Goal: Task Accomplishment & Management: Manage account settings

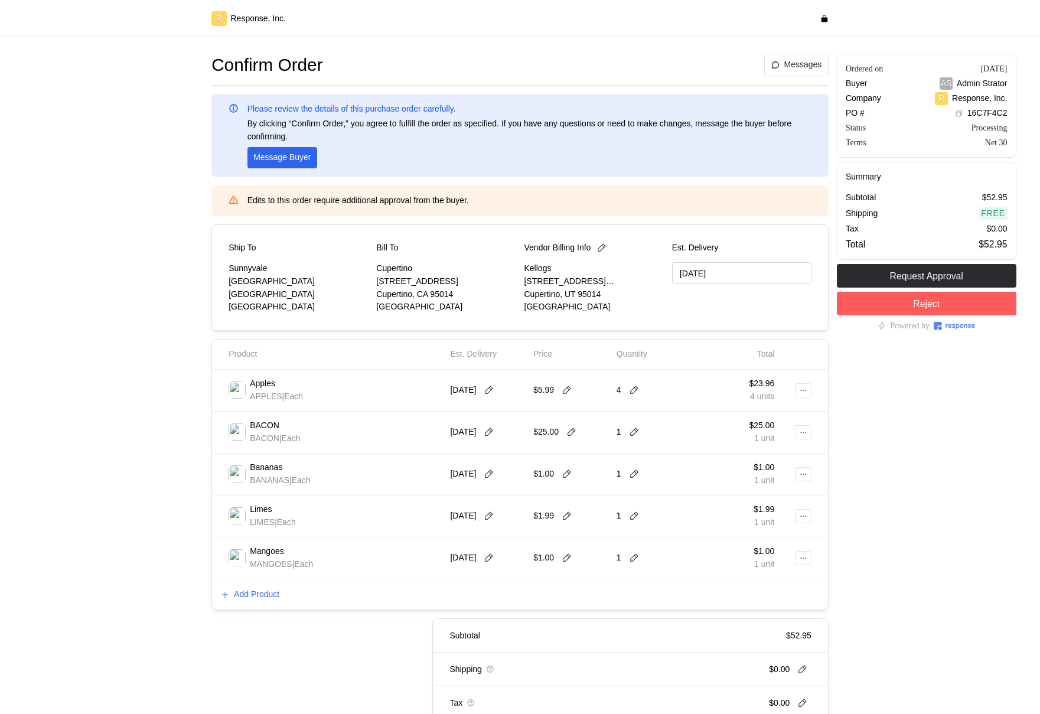
type input "[DATE]"
click at [276, 592] on p "Add Product" at bounding box center [256, 594] width 45 height 13
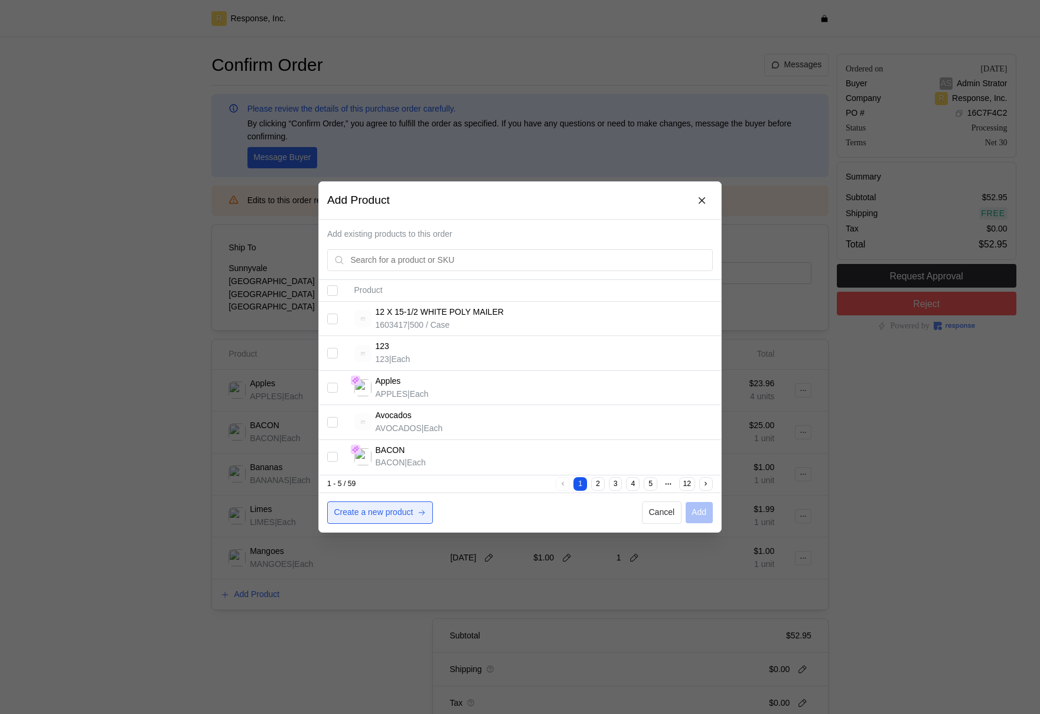
click at [404, 510] on p "Create a new product" at bounding box center [373, 512] width 79 height 13
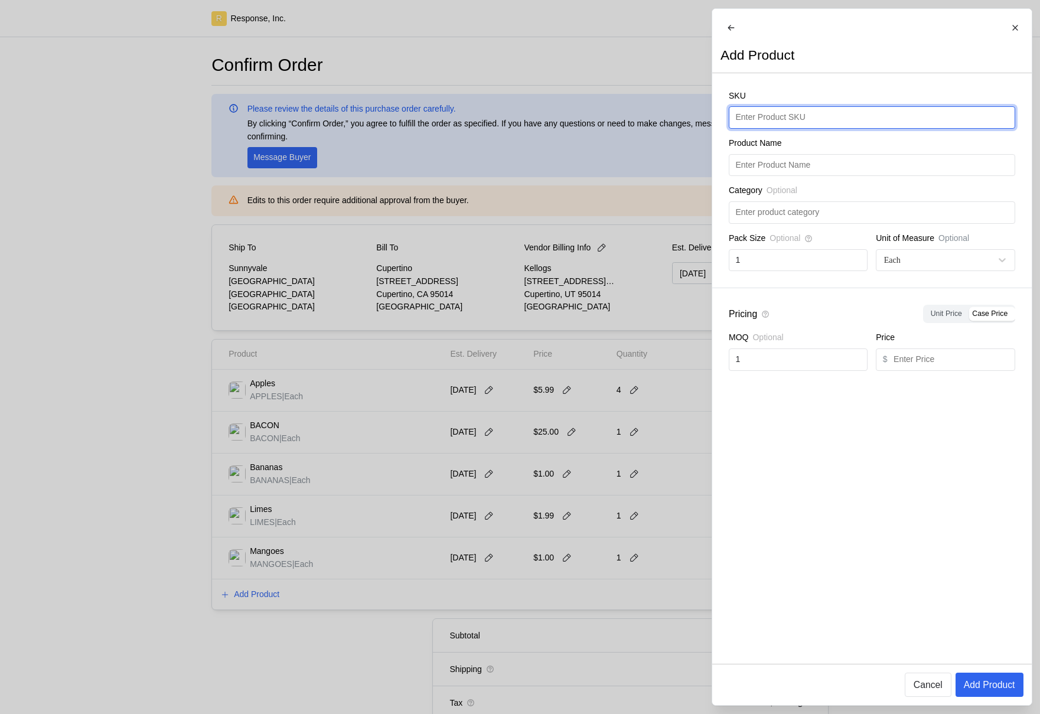
click at [782, 128] on input "text" at bounding box center [871, 117] width 273 height 21
type input "Yogurt"
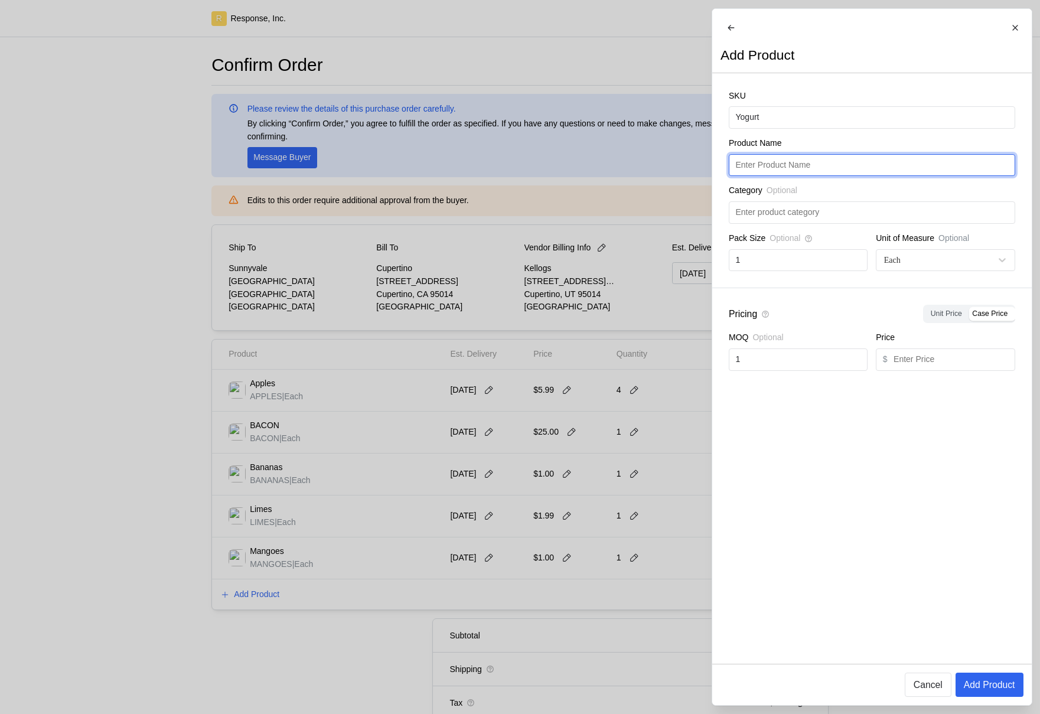
click at [784, 167] on input "text" at bounding box center [871, 165] width 273 height 21
paste input "Yogurt"
type input "Yogurt"
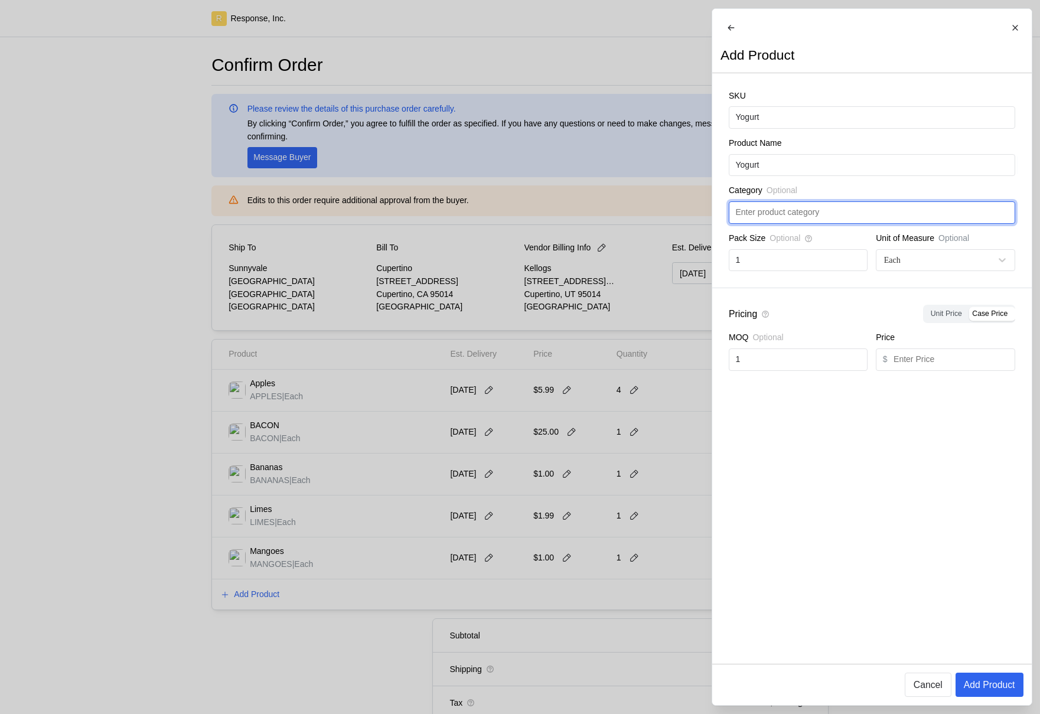
click at [793, 215] on input "text" at bounding box center [871, 212] width 273 height 21
type input "Dairy"
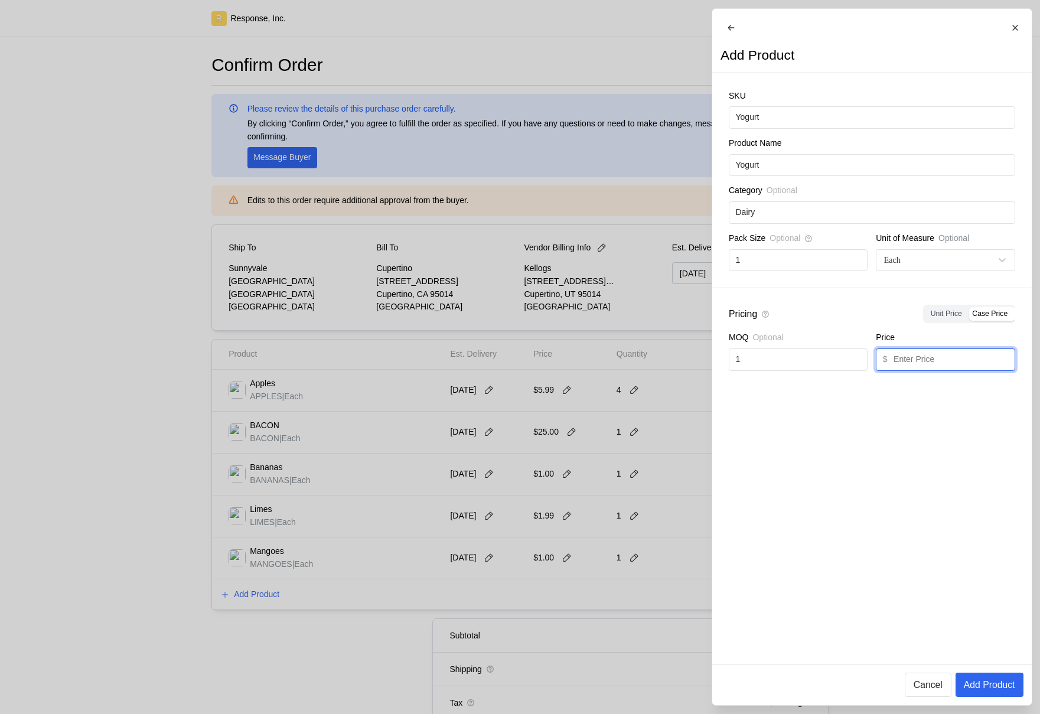
click at [944, 370] on input "text" at bounding box center [950, 359] width 115 height 21
type input "10.95"
click at [984, 673] on button "Add Product" at bounding box center [989, 685] width 68 height 24
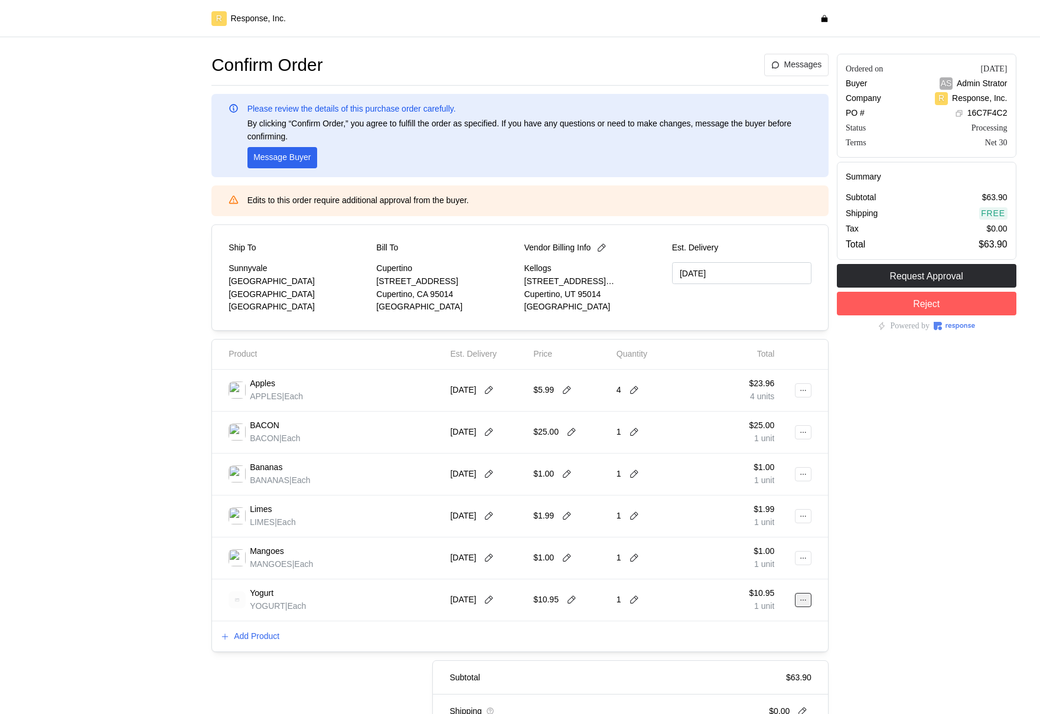
click at [802, 602] on icon at bounding box center [803, 600] width 8 height 8
click at [357, 642] on div "Add Product" at bounding box center [520, 636] width 616 height 31
click at [795, 596] on button at bounding box center [803, 600] width 17 height 14
click at [767, 618] on p "Edit" at bounding box center [765, 624] width 76 height 13
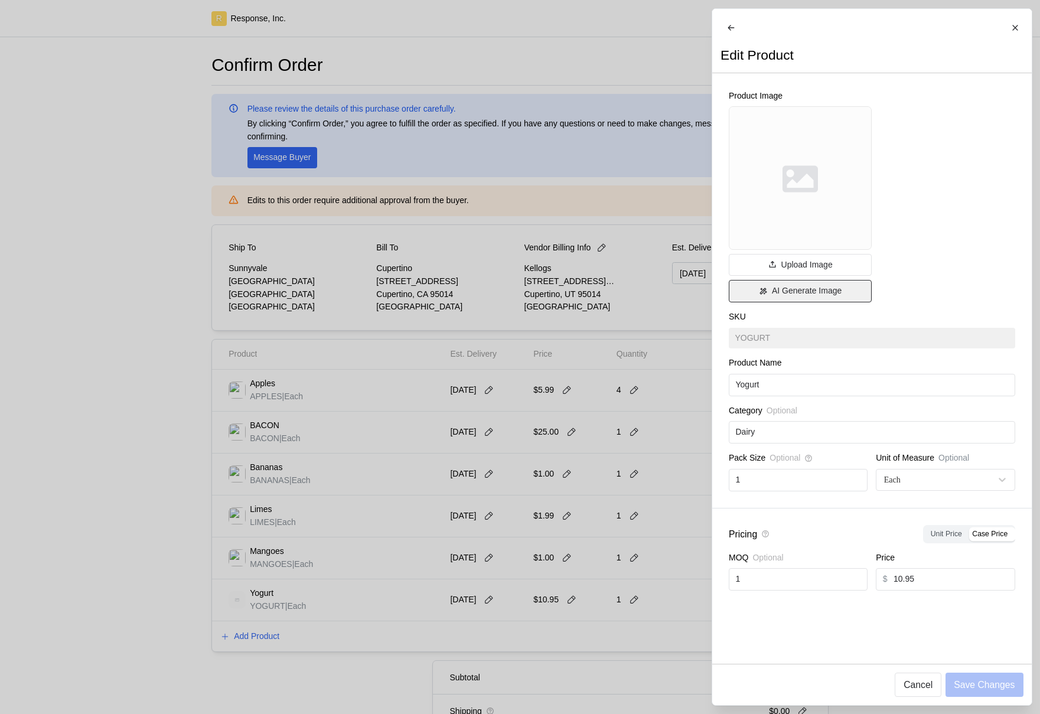
click at [786, 302] on button "AI Generate Image" at bounding box center [800, 291] width 143 height 22
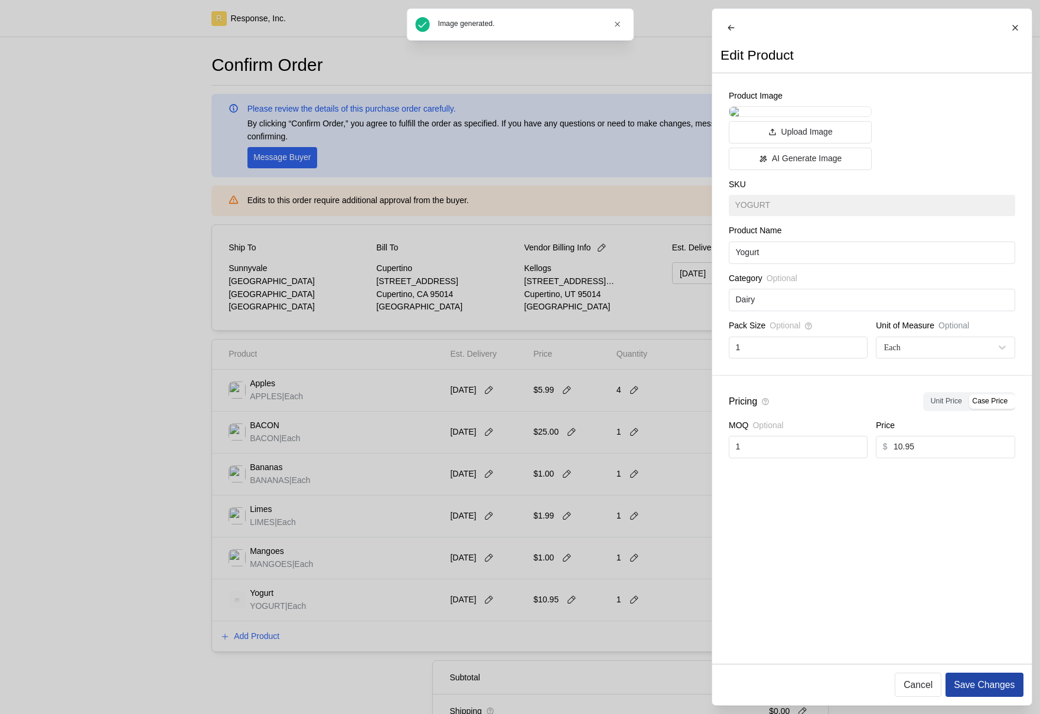
click at [1001, 690] on p "Save Changes" at bounding box center [984, 684] width 61 height 15
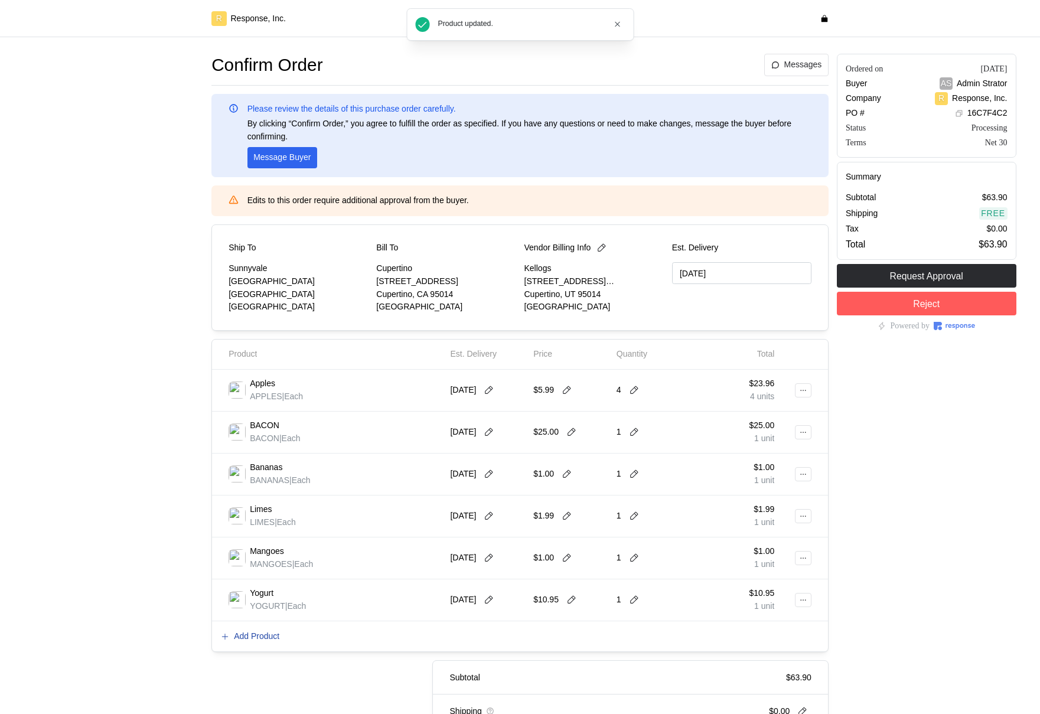
click at [278, 640] on p "Add Product" at bounding box center [256, 636] width 45 height 13
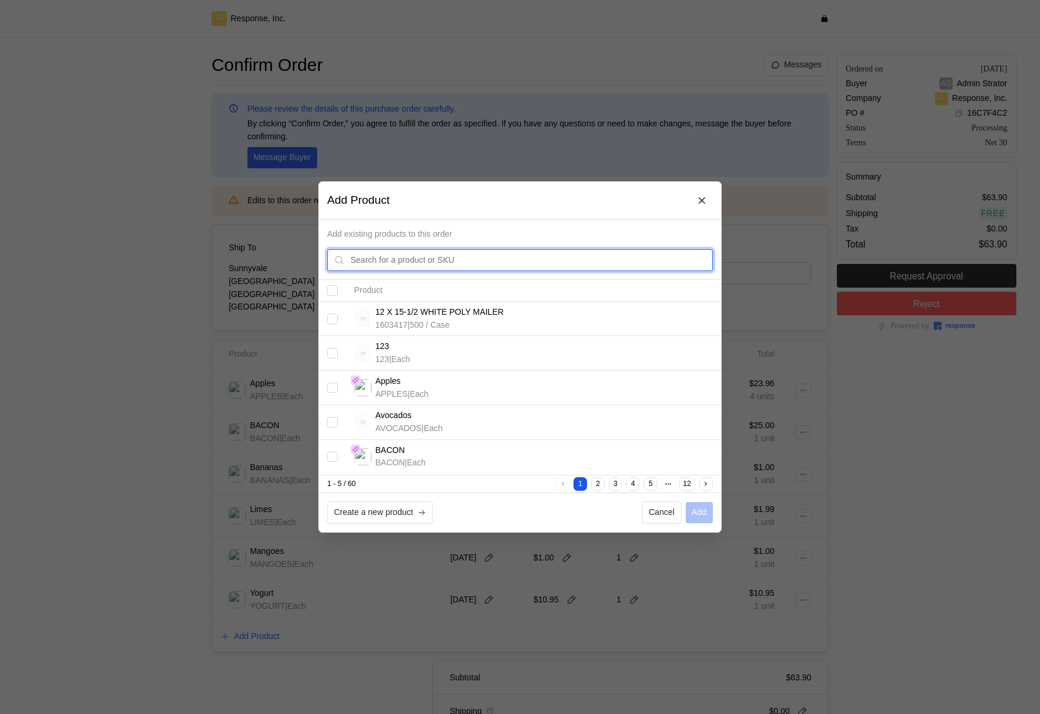
click at [485, 257] on input "text" at bounding box center [528, 260] width 355 height 21
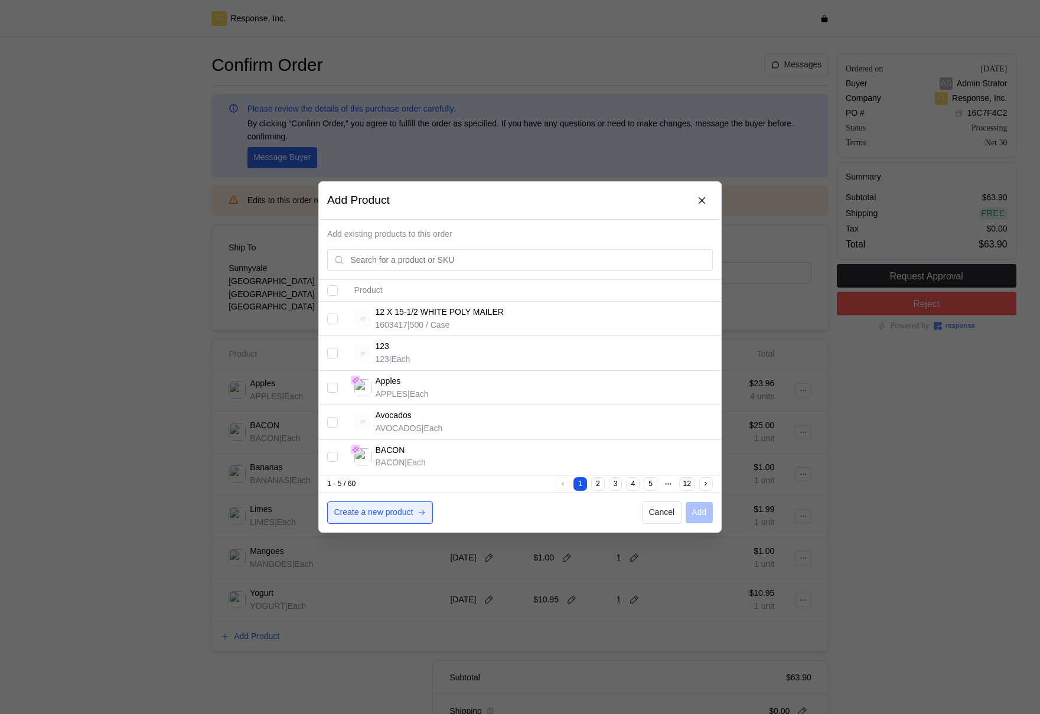
click at [389, 521] on button "Create a new product" at bounding box center [380, 512] width 106 height 22
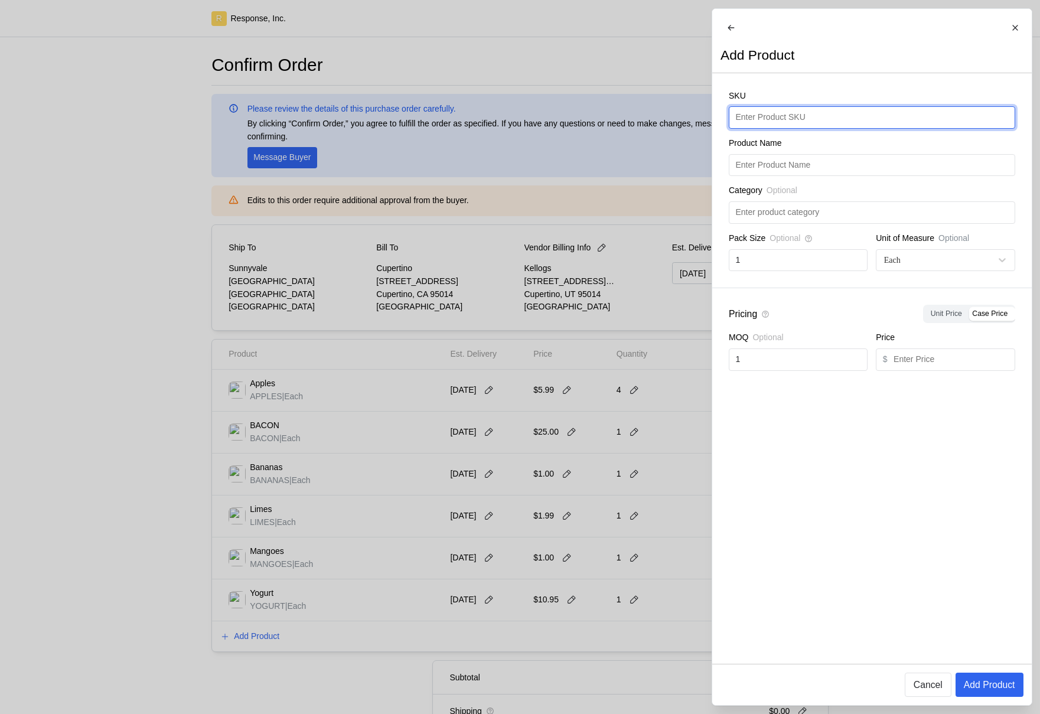
click at [782, 127] on input "text" at bounding box center [871, 117] width 273 height 21
type input "IceCream"
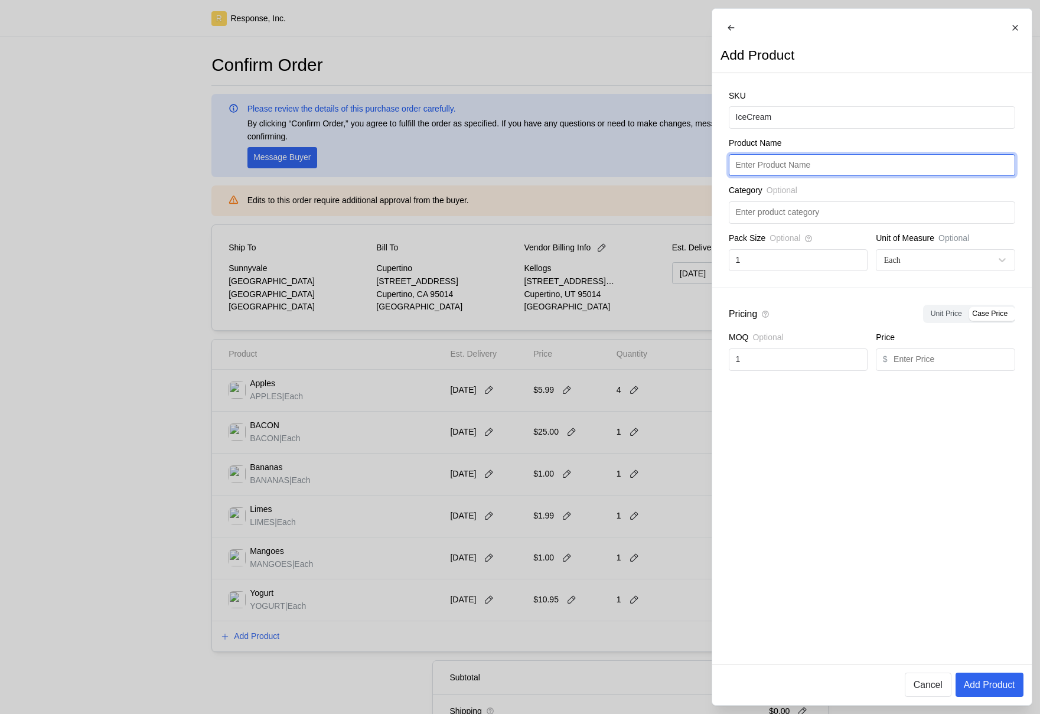
click at [783, 176] on input "text" at bounding box center [871, 165] width 273 height 21
paste input "IceCream"
type input "IceCream"
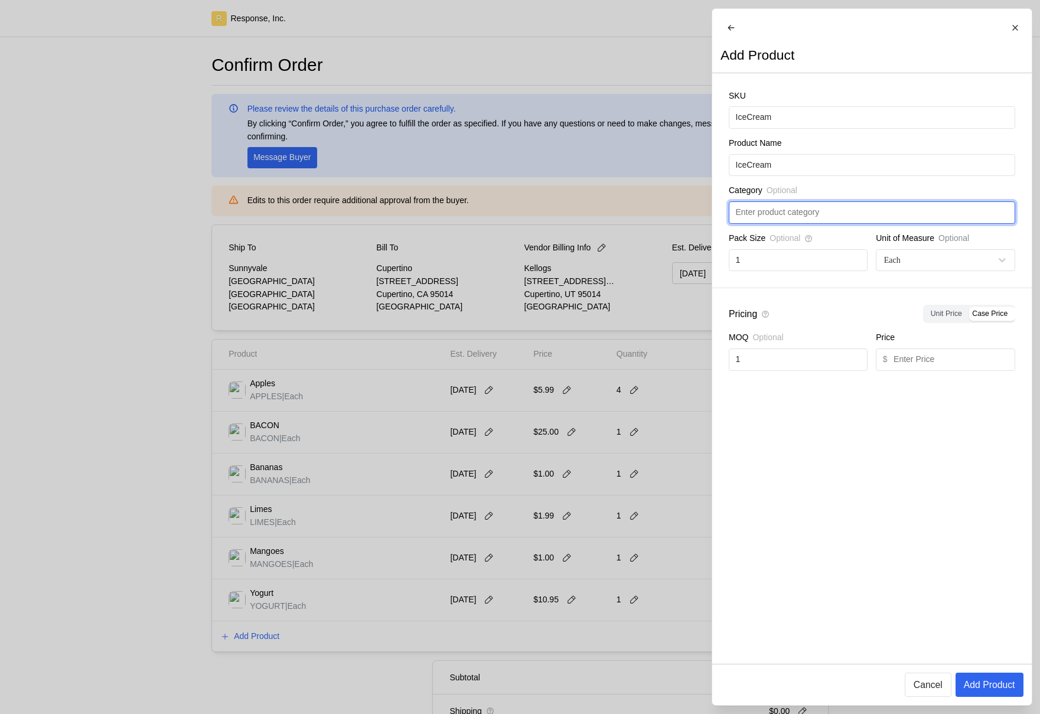
click at [782, 223] on input "text" at bounding box center [871, 212] width 273 height 21
type input "Dairy"
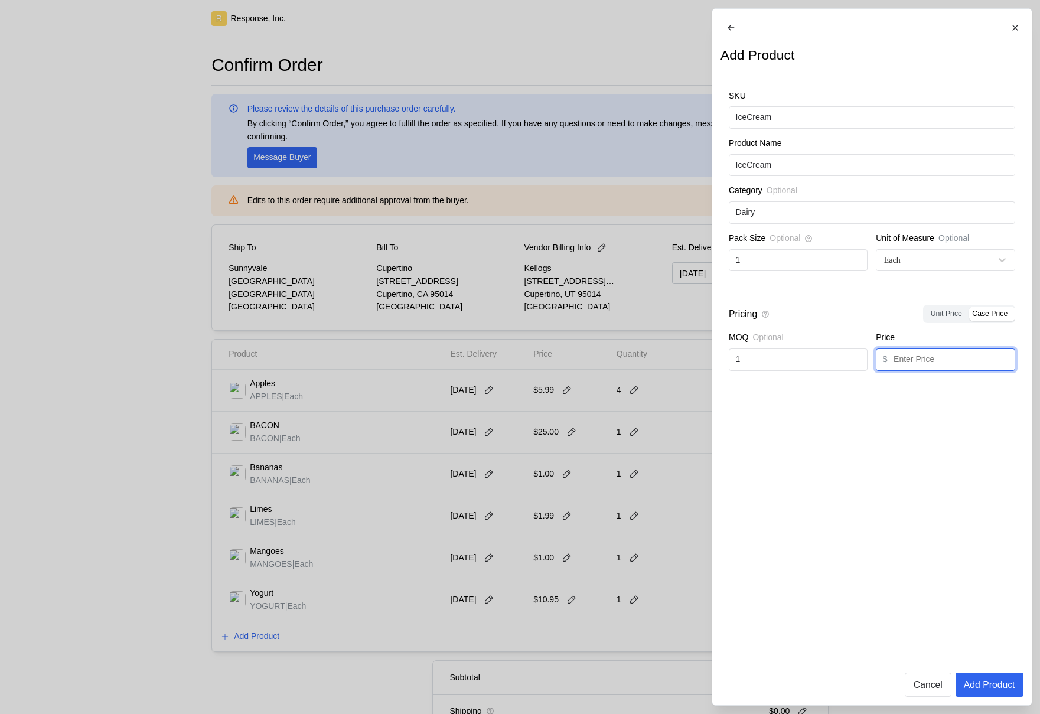
click at [918, 368] on input "text" at bounding box center [950, 359] width 115 height 21
type input "9.95"
click at [1019, 25] on icon at bounding box center [1015, 28] width 8 height 8
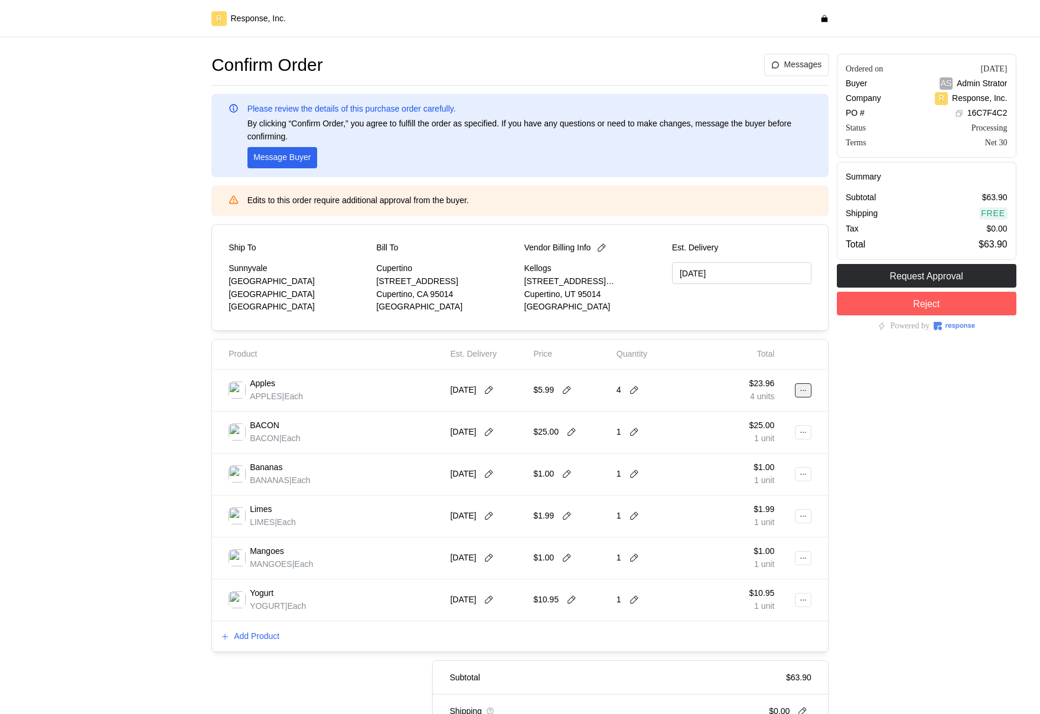
click at [805, 390] on icon at bounding box center [802, 390] width 5 height 1
click at [766, 413] on p "Edit" at bounding box center [765, 415] width 76 height 13
drag, startPoint x: 798, startPoint y: 390, endPoint x: 994, endPoint y: 469, distance: 211.4
click at [799, 391] on icon at bounding box center [803, 390] width 8 height 8
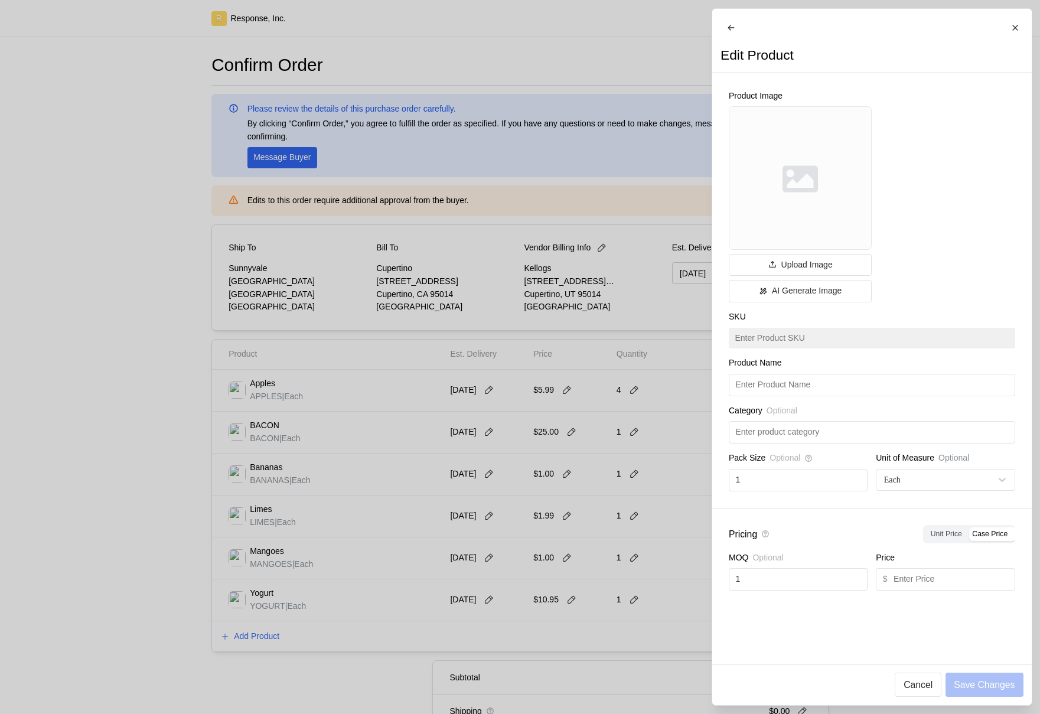
click at [996, 231] on div "Product Image Upload Image AI Generate Image SKU Product Name Category Optional…" at bounding box center [871, 290] width 319 height 435
click at [613, 378] on div at bounding box center [520, 357] width 1040 height 714
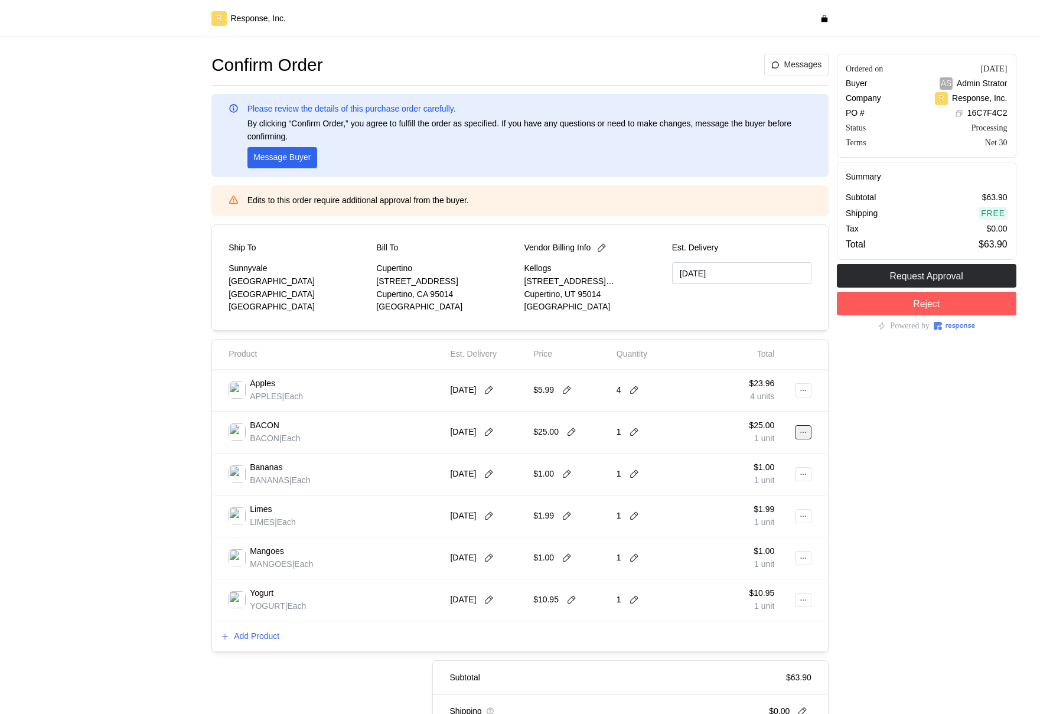
click at [801, 430] on icon at bounding box center [803, 432] width 8 height 8
click at [753, 462] on p "Edit" at bounding box center [765, 457] width 76 height 13
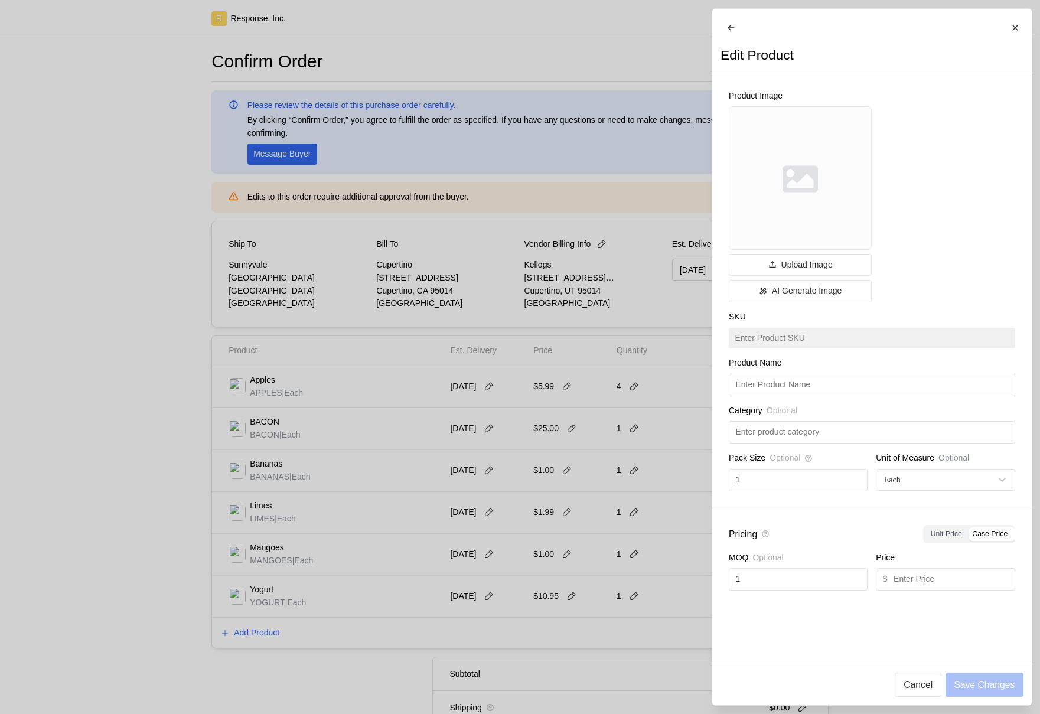
click at [638, 356] on div at bounding box center [520, 357] width 1040 height 714
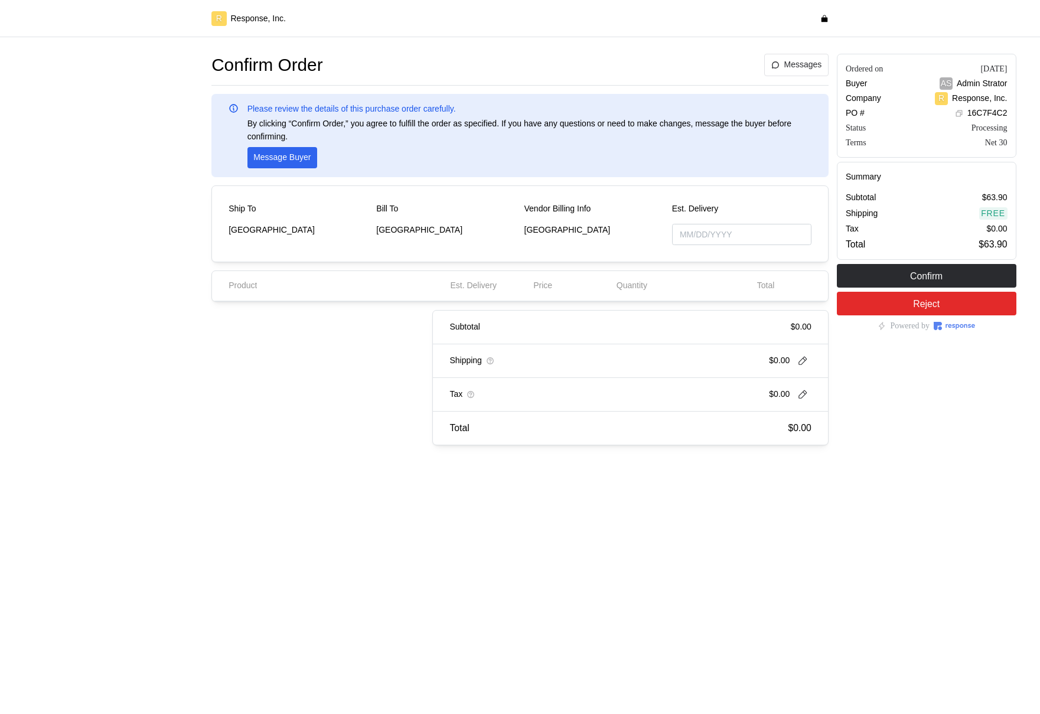
type input "[DATE]"
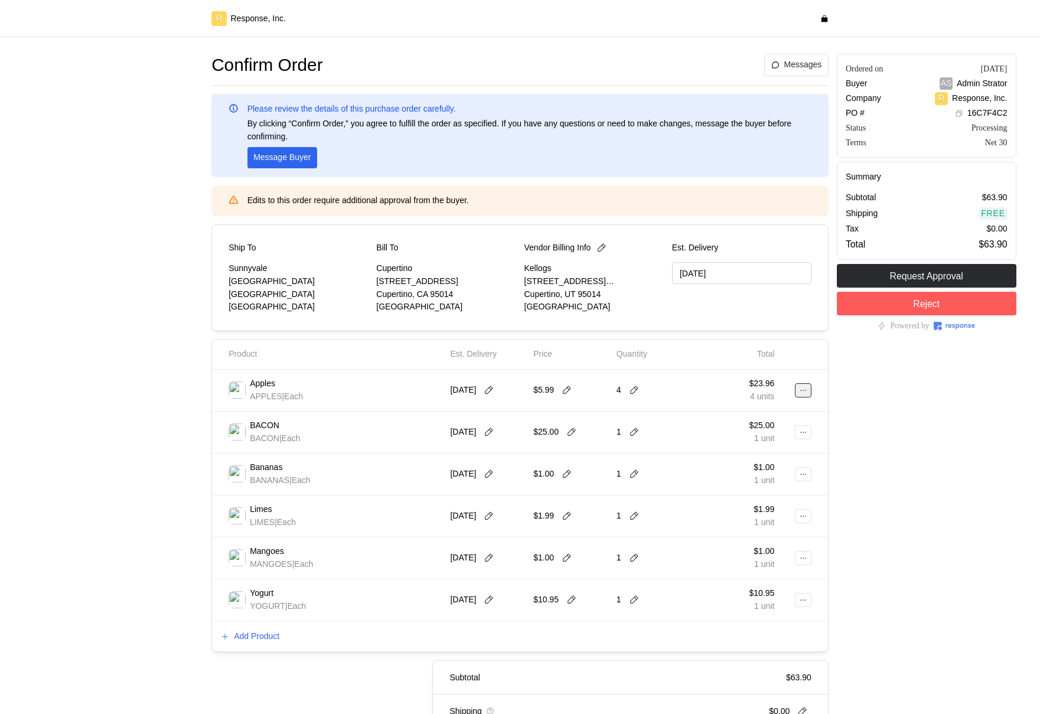
click at [801, 393] on icon at bounding box center [803, 390] width 8 height 8
click at [743, 419] on p "Edit" at bounding box center [765, 415] width 76 height 13
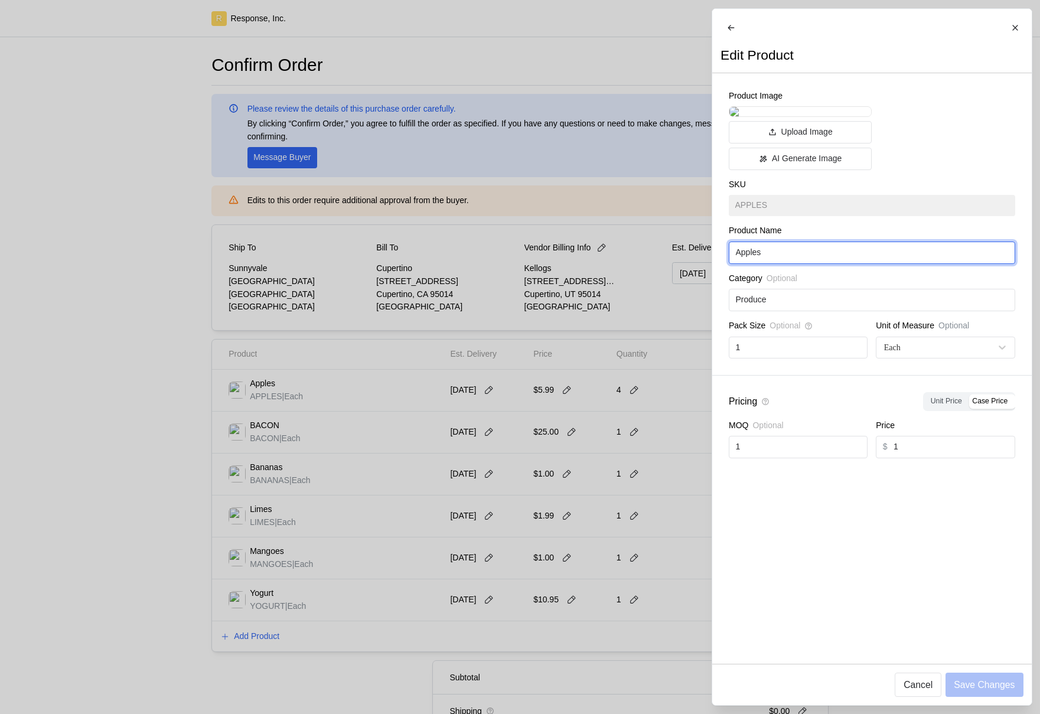
click at [873, 263] on input "Apples" at bounding box center [871, 252] width 273 height 21
type input "Apples-1"
click at [1012, 685] on p "Save Changes" at bounding box center [984, 684] width 61 height 15
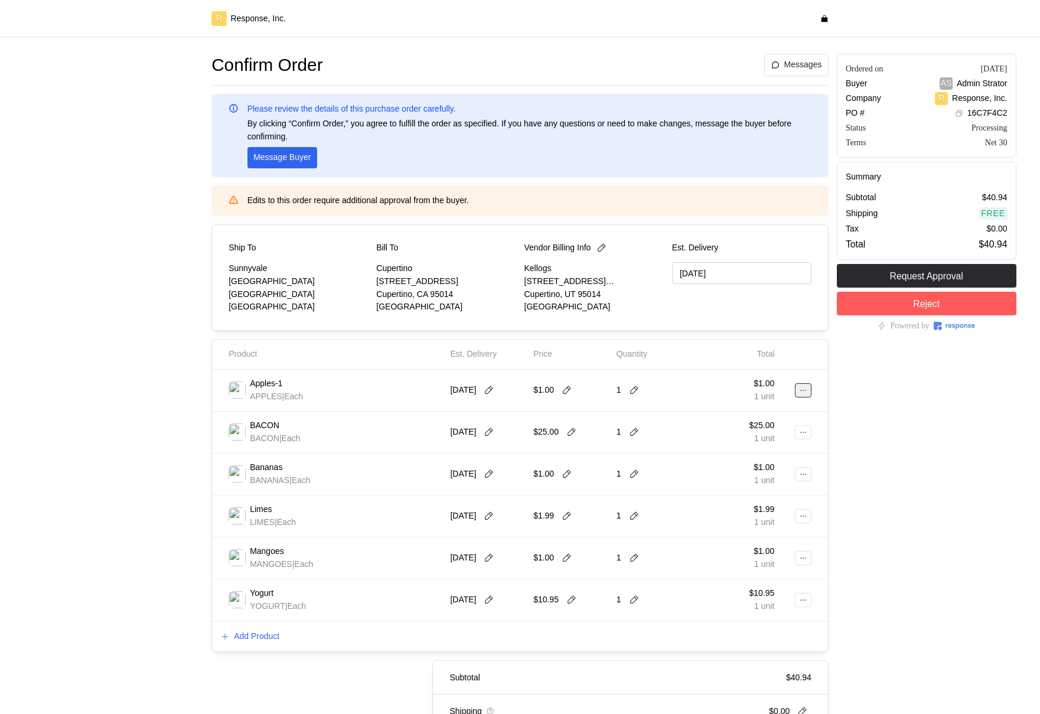
click at [804, 388] on icon at bounding box center [803, 390] width 8 height 8
click at [736, 421] on p "Edit" at bounding box center [765, 415] width 76 height 13
